Goal: Task Accomplishment & Management: Understand process/instructions

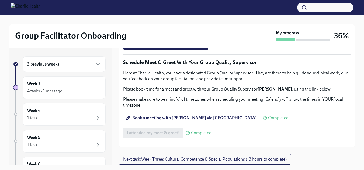
scroll to position [547, 0]
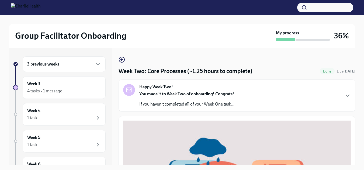
click at [76, 64] on div "3 previous weeks" at bounding box center [64, 64] width 74 height 6
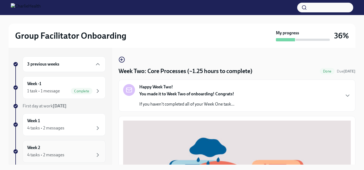
click at [51, 149] on div "Week 2 4 tasks • 2 messages" at bounding box center [64, 151] width 74 height 13
